Goal: Task Accomplishment & Management: Manage account settings

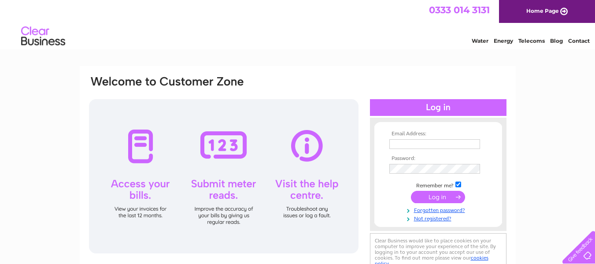
drag, startPoint x: 0, startPoint y: 0, endPoint x: 446, endPoint y: 144, distance: 468.9
click at [446, 144] on input "text" at bounding box center [434, 144] width 91 height 10
type input "I"
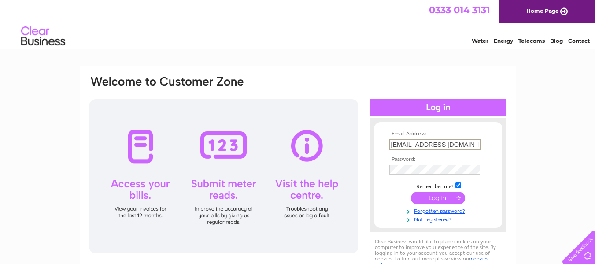
type input "[EMAIL_ADDRESS][DOMAIN_NAME]"
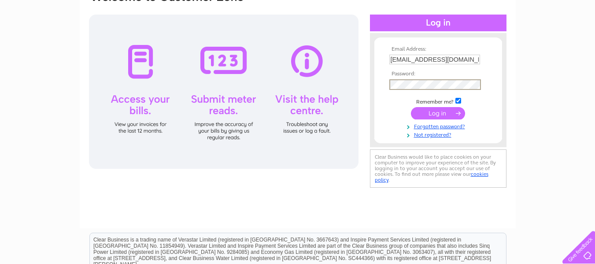
scroll to position [88, 0]
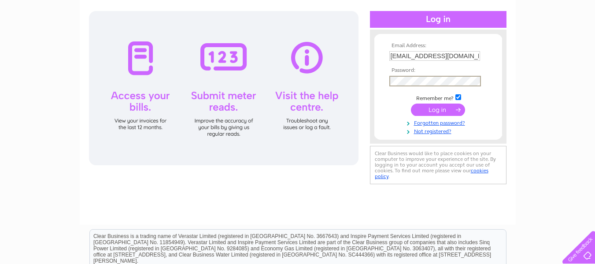
click at [384, 103] on form "Email Address: info@matrixmetcorp.co.uk Password:" at bounding box center [438, 89] width 128 height 92
click at [433, 113] on input "submit" at bounding box center [438, 109] width 54 height 12
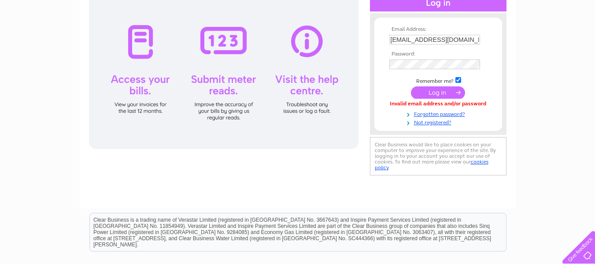
scroll to position [132, 0]
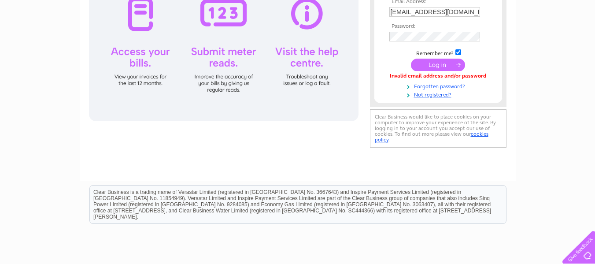
click at [434, 86] on link "Forgotten password?" at bounding box center [439, 85] width 100 height 8
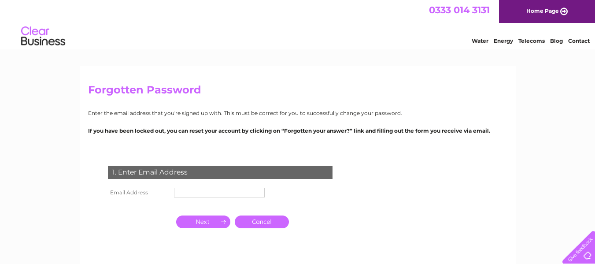
click at [221, 191] on input "text" at bounding box center [219, 192] width 91 height 10
click at [197, 191] on input "text" at bounding box center [220, 192] width 92 height 11
type input "[EMAIL_ADDRESS][DOMAIN_NAME]"
click at [211, 220] on input "button" at bounding box center [203, 221] width 54 height 12
click at [206, 223] on input "button" at bounding box center [203, 221] width 54 height 12
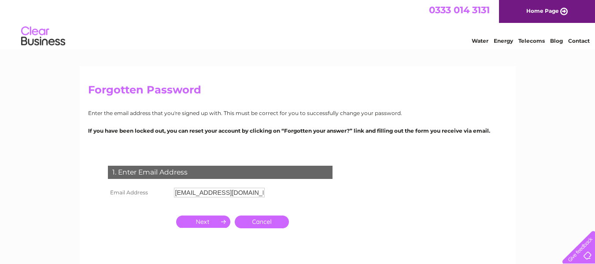
click at [207, 223] on input "button" at bounding box center [203, 221] width 54 height 12
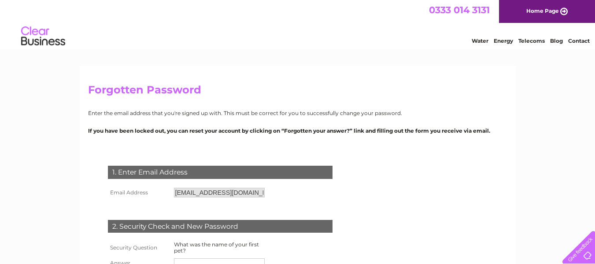
scroll to position [88, 0]
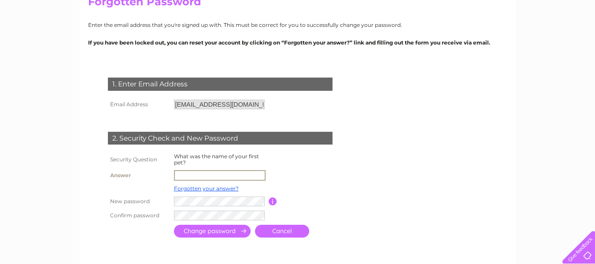
click at [226, 173] on input "text" at bounding box center [220, 175] width 92 height 11
type input "Tomy"
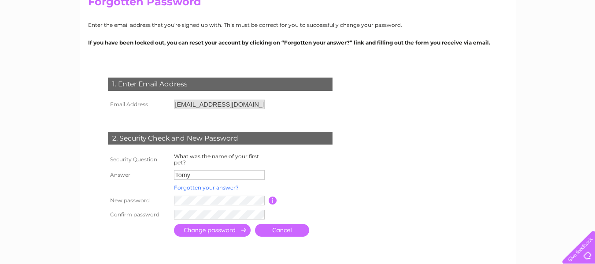
click at [211, 189] on link "Forgotten your answer?" at bounding box center [206, 187] width 65 height 7
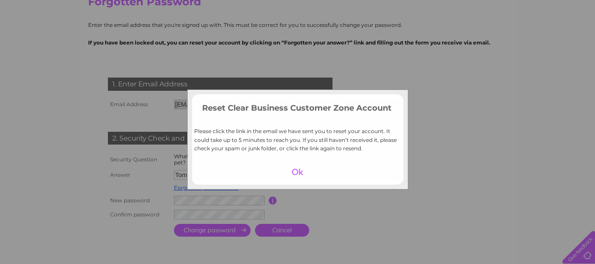
click at [292, 171] on div at bounding box center [297, 171] width 54 height 12
